Goal: Information Seeking & Learning: Learn about a topic

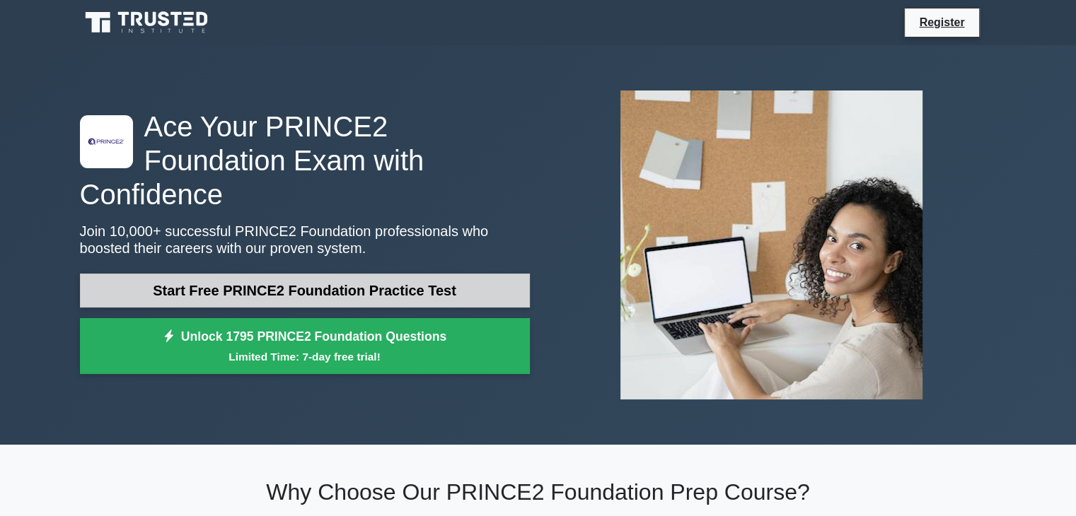
click at [424, 274] on link "Start Free PRINCE2 Foundation Practice Test" at bounding box center [305, 291] width 450 height 34
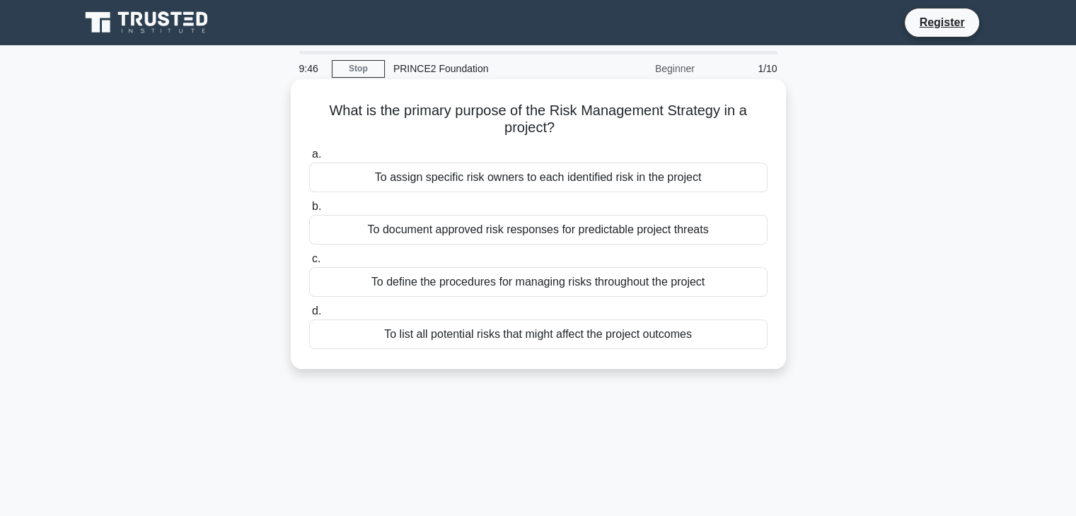
click at [489, 336] on div "To list all potential risks that might affect the project outcomes" at bounding box center [538, 335] width 458 height 30
click at [309, 316] on input "d. To list all potential risks that might affect the project outcomes" at bounding box center [309, 311] width 0 height 9
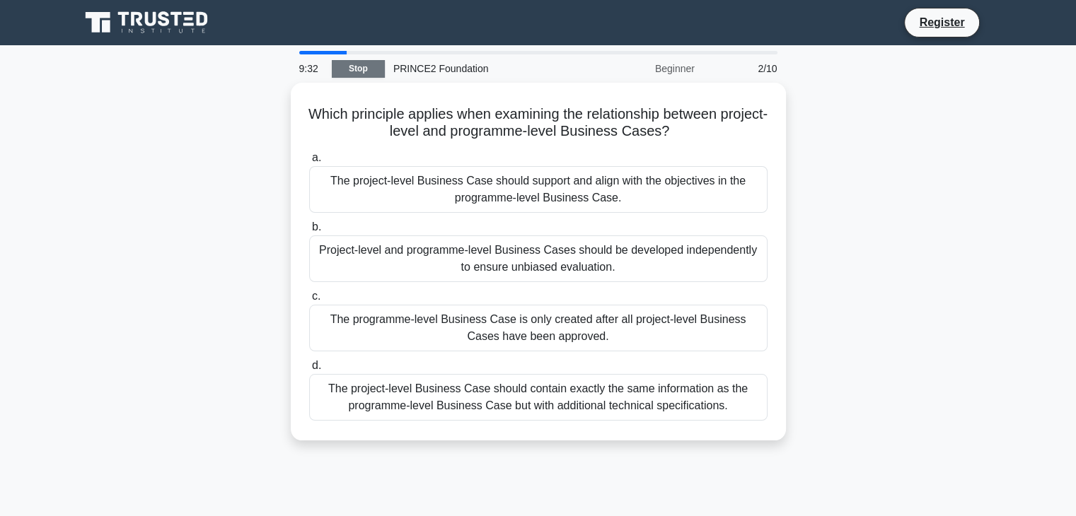
click at [351, 69] on link "Stop" at bounding box center [358, 69] width 53 height 18
